Goal: Task Accomplishment & Management: Manage account settings

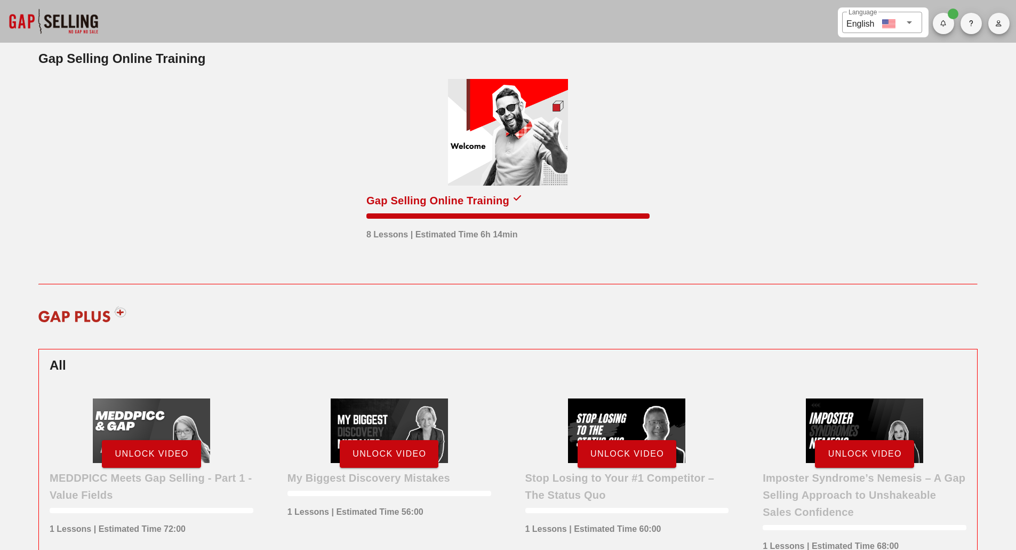
click at [988, 26] on span "button" at bounding box center [998, 23] width 21 height 6
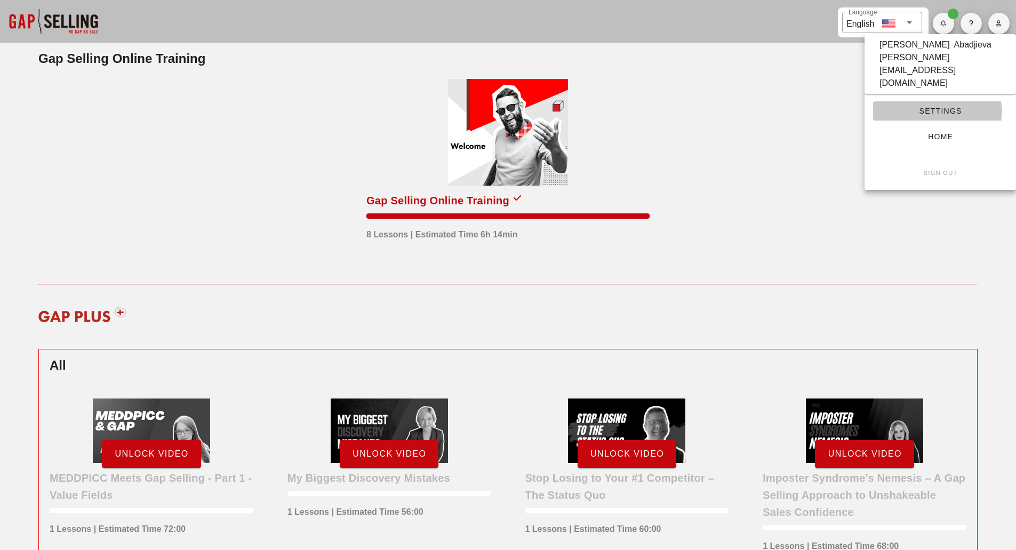
click at [924, 101] on link "Settings" at bounding box center [940, 110] width 134 height 19
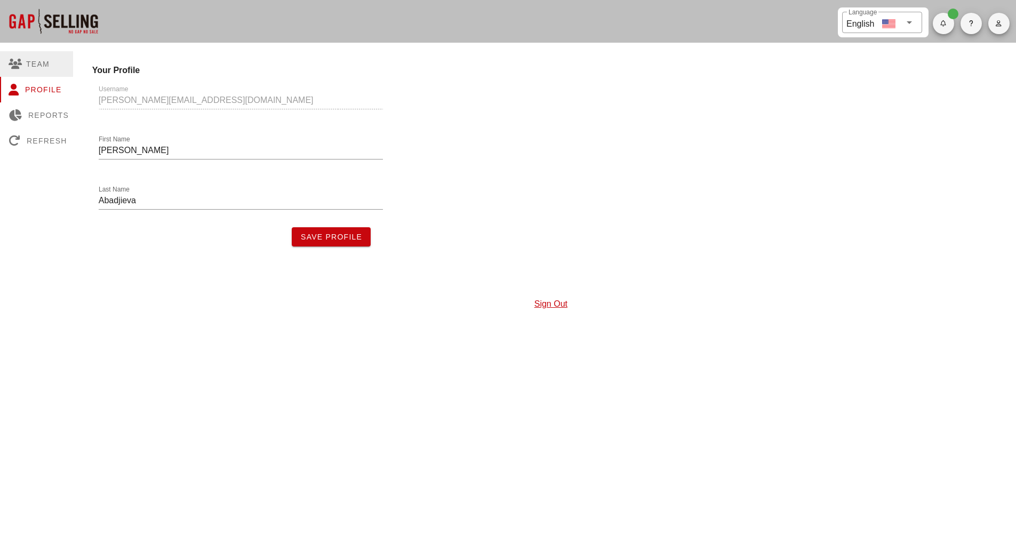
click at [34, 64] on div "Team" at bounding box center [38, 64] width 77 height 26
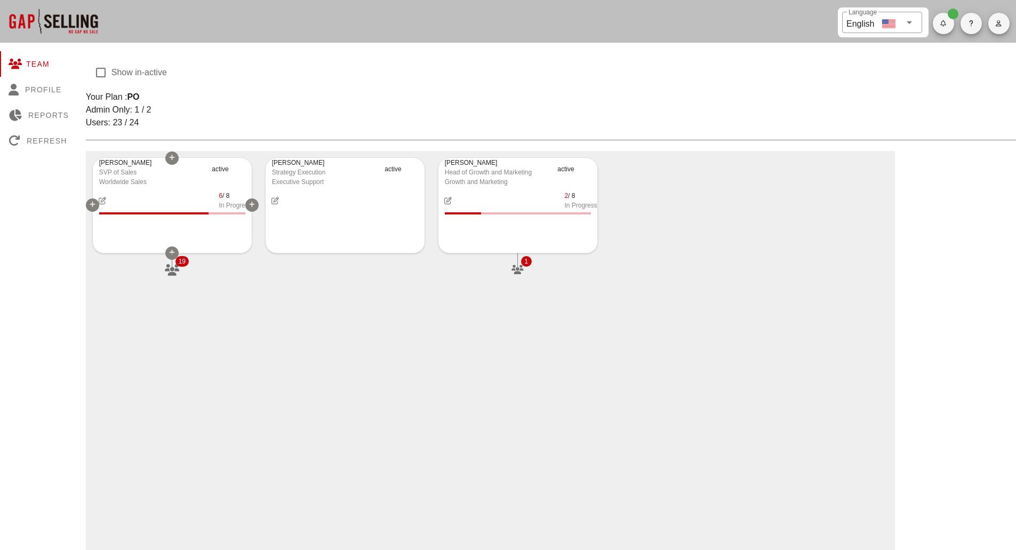
click at [169, 273] on icon "button" at bounding box center [172, 270] width 17 height 12
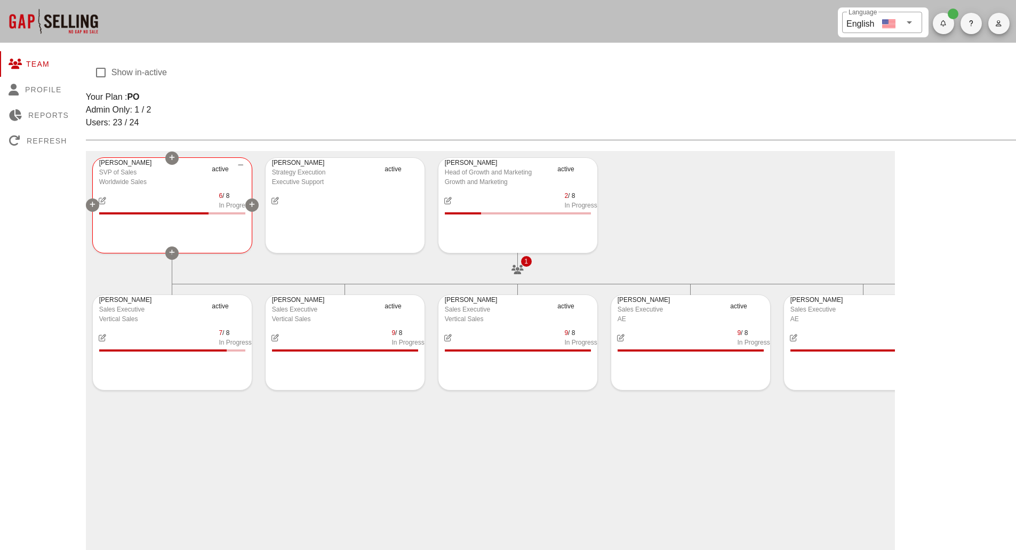
click at [173, 248] on div at bounding box center [171, 252] width 13 height 13
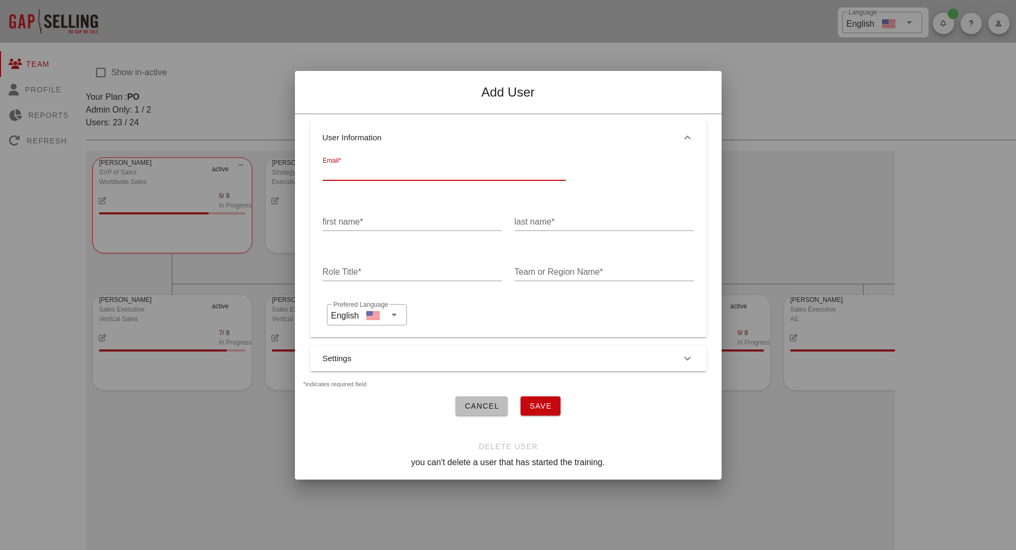
click at [353, 163] on input "Email*" at bounding box center [444, 171] width 243 height 17
paste input "https://gapup.replicatelabs.ai/"
type input "https://gapup.replicatelabs.ai/"
drag, startPoint x: 460, startPoint y: 171, endPoint x: 296, endPoint y: 170, distance: 163.7
click at [296, 170] on div "User Information Email* https://gapup.replicatelabs.ai/ first name* last name* …" at bounding box center [508, 256] width 426 height 284
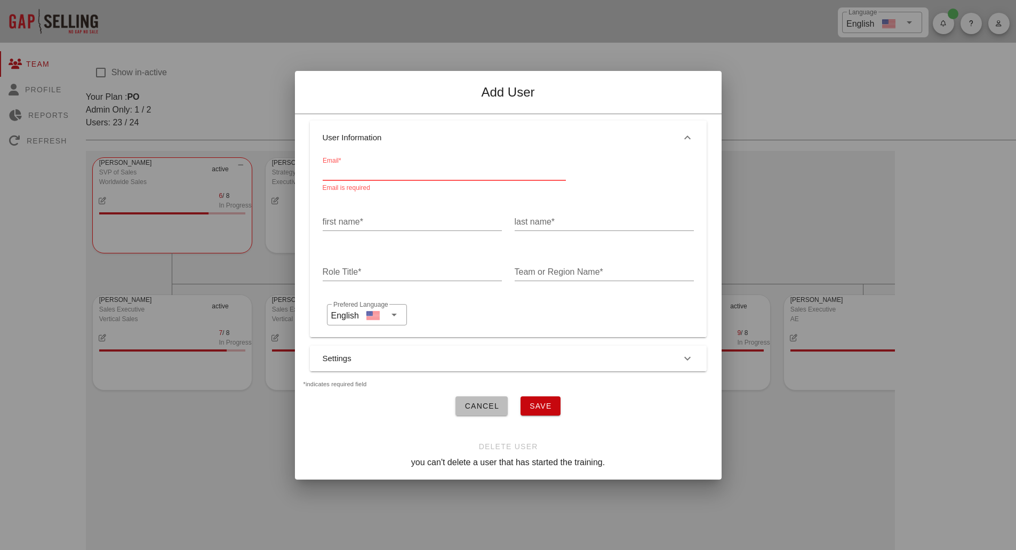
click at [406, 168] on input "Email*" at bounding box center [444, 171] width 243 height 17
paste input "scott.enochson@graphwise.ai"
type input "scott.enochson@graphwise.ai"
click at [358, 213] on input "first name*" at bounding box center [412, 221] width 179 height 17
type input "Scott"
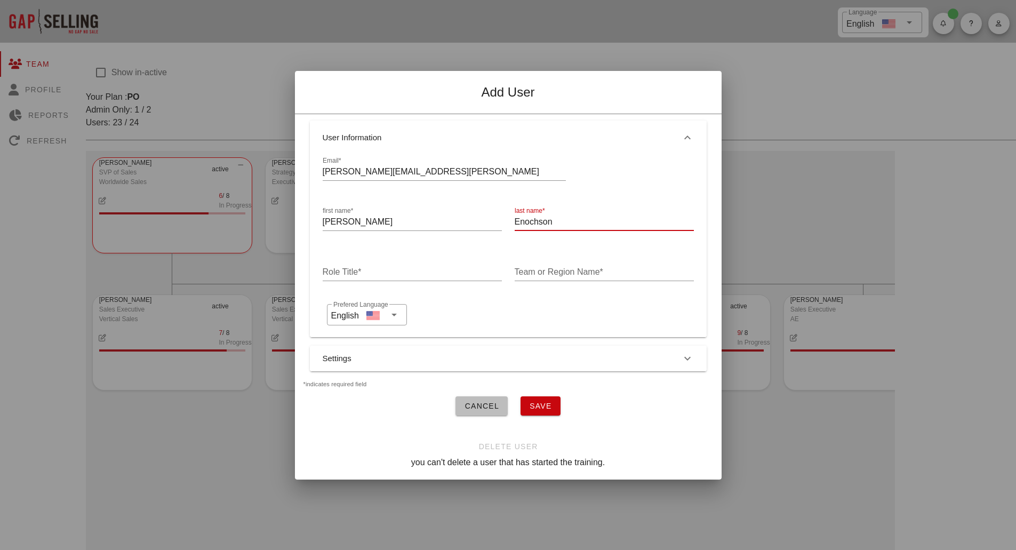
type input "Enochson"
click at [378, 270] on input "Role Title*" at bounding box center [412, 271] width 179 height 17
type input "Pre-sales engineer"
click at [556, 268] on input "Team or Region Name*" at bounding box center [603, 271] width 179 height 17
type input "Revenue"
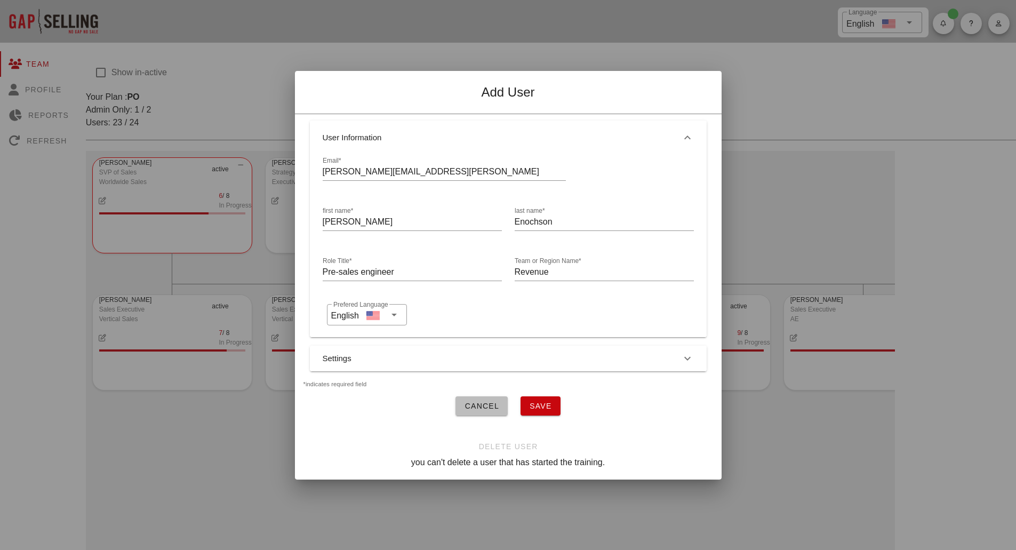
click at [460, 353] on button "Settings" at bounding box center [508, 358] width 397 height 26
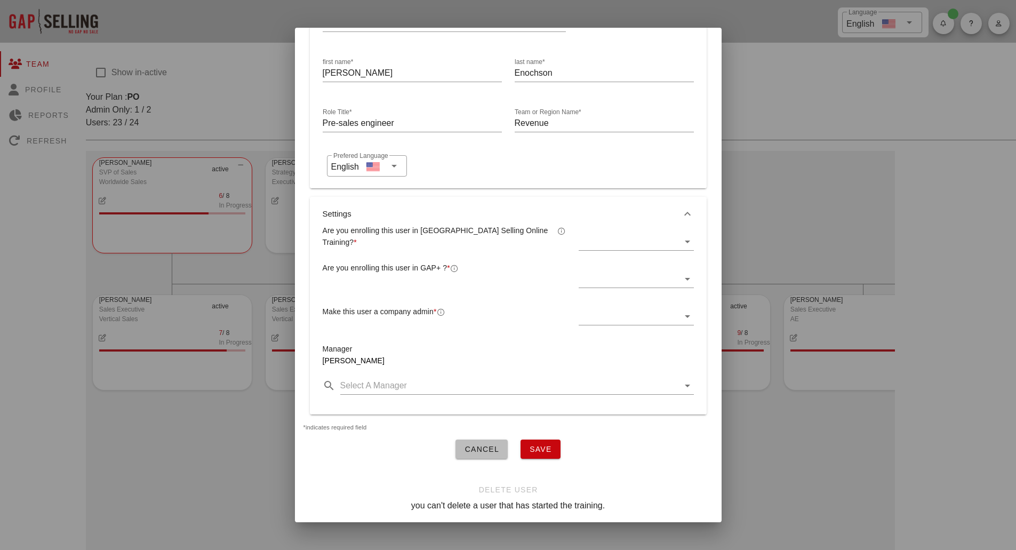
scroll to position [114, 0]
click at [657, 233] on div at bounding box center [628, 241] width 100 height 17
click at [623, 238] on div "Yes" at bounding box center [629, 242] width 95 height 10
click at [592, 270] on div at bounding box center [628, 278] width 100 height 17
click at [592, 278] on div "Yes" at bounding box center [629, 279] width 95 height 10
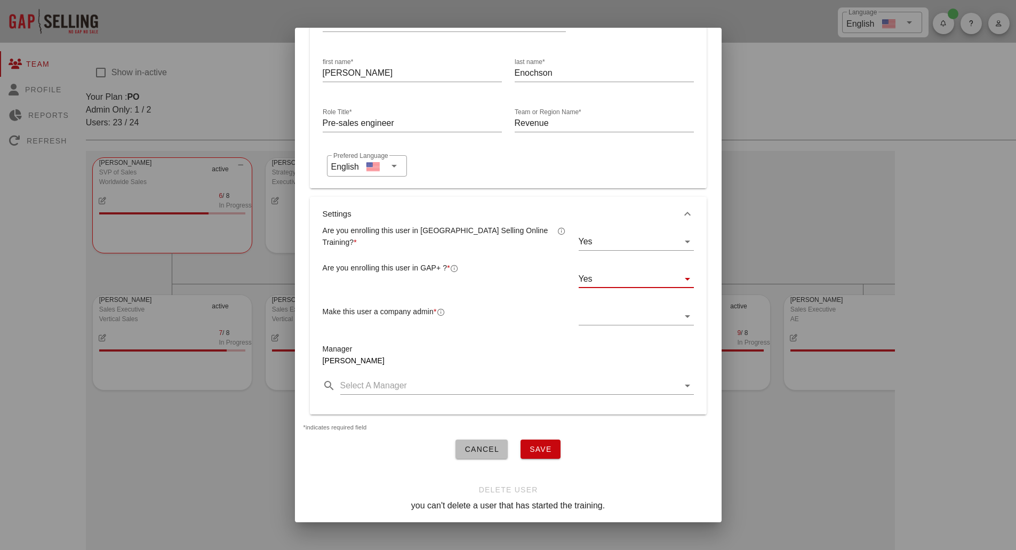
click at [605, 308] on div at bounding box center [628, 316] width 100 height 17
click at [588, 339] on div "No" at bounding box center [629, 342] width 95 height 10
click at [536, 445] on span "Save" at bounding box center [540, 449] width 23 height 9
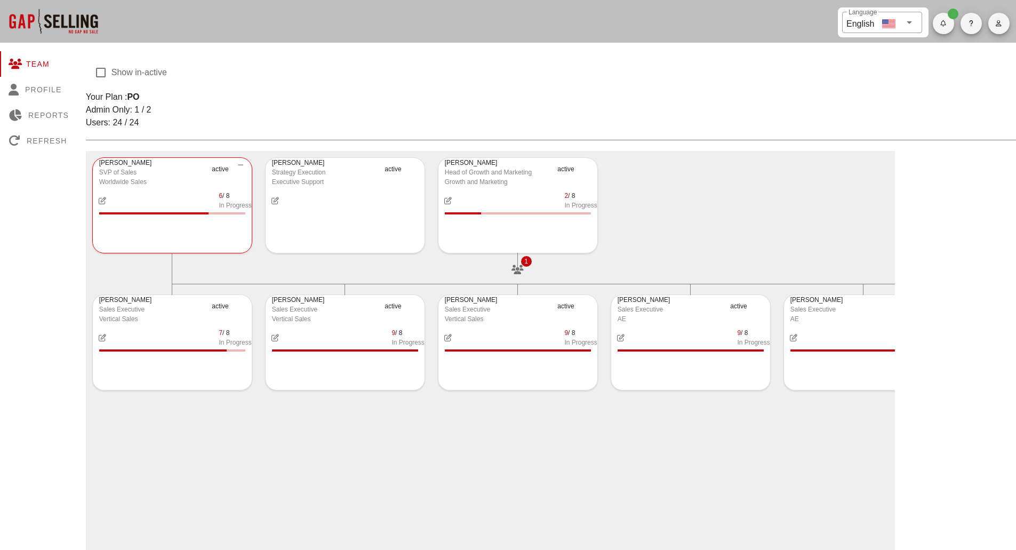
click at [76, 22] on div at bounding box center [53, 21] width 107 height 43
